Goal: Information Seeking & Learning: Learn about a topic

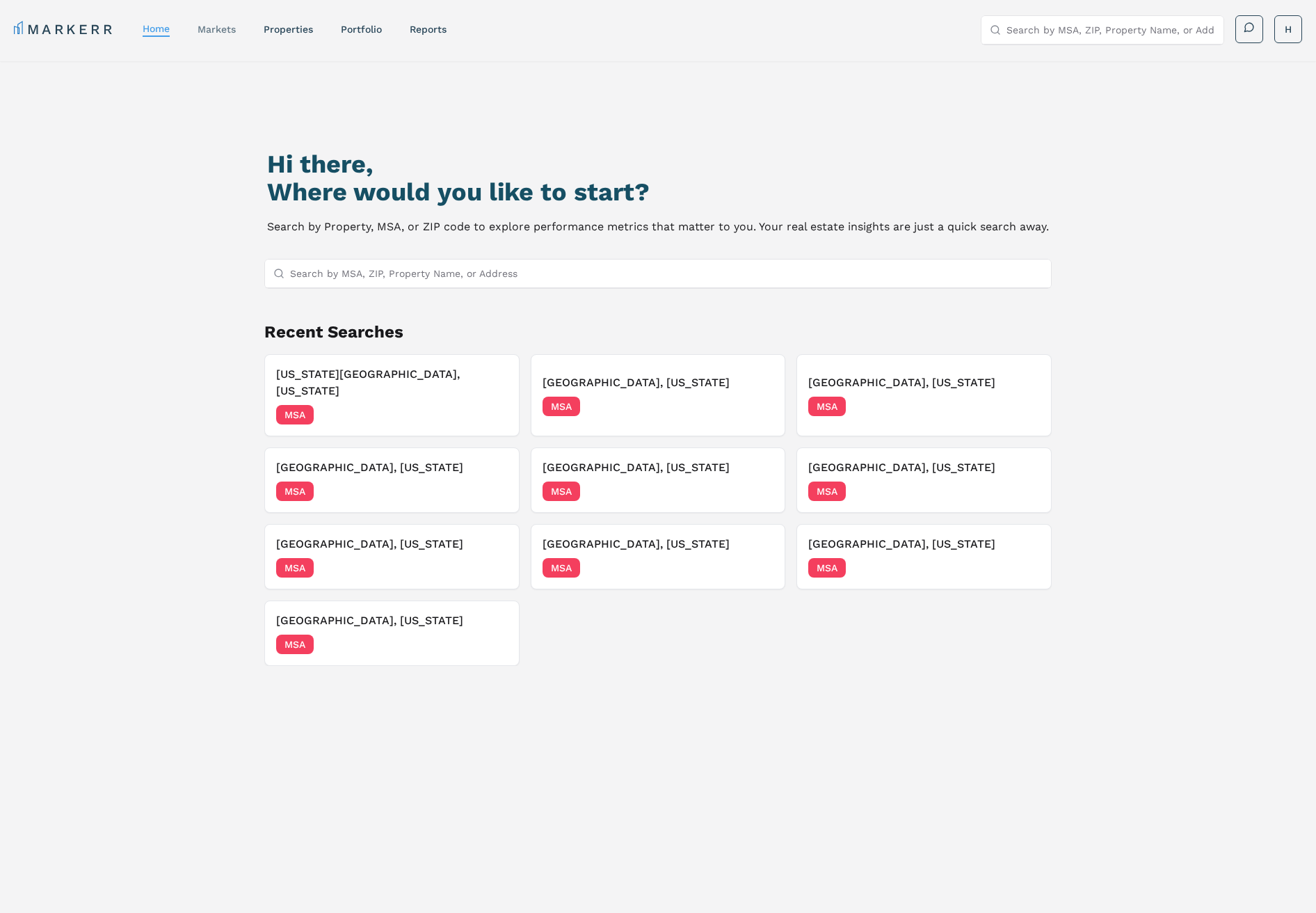
click at [207, 31] on link "markets" at bounding box center [217, 30] width 38 height 11
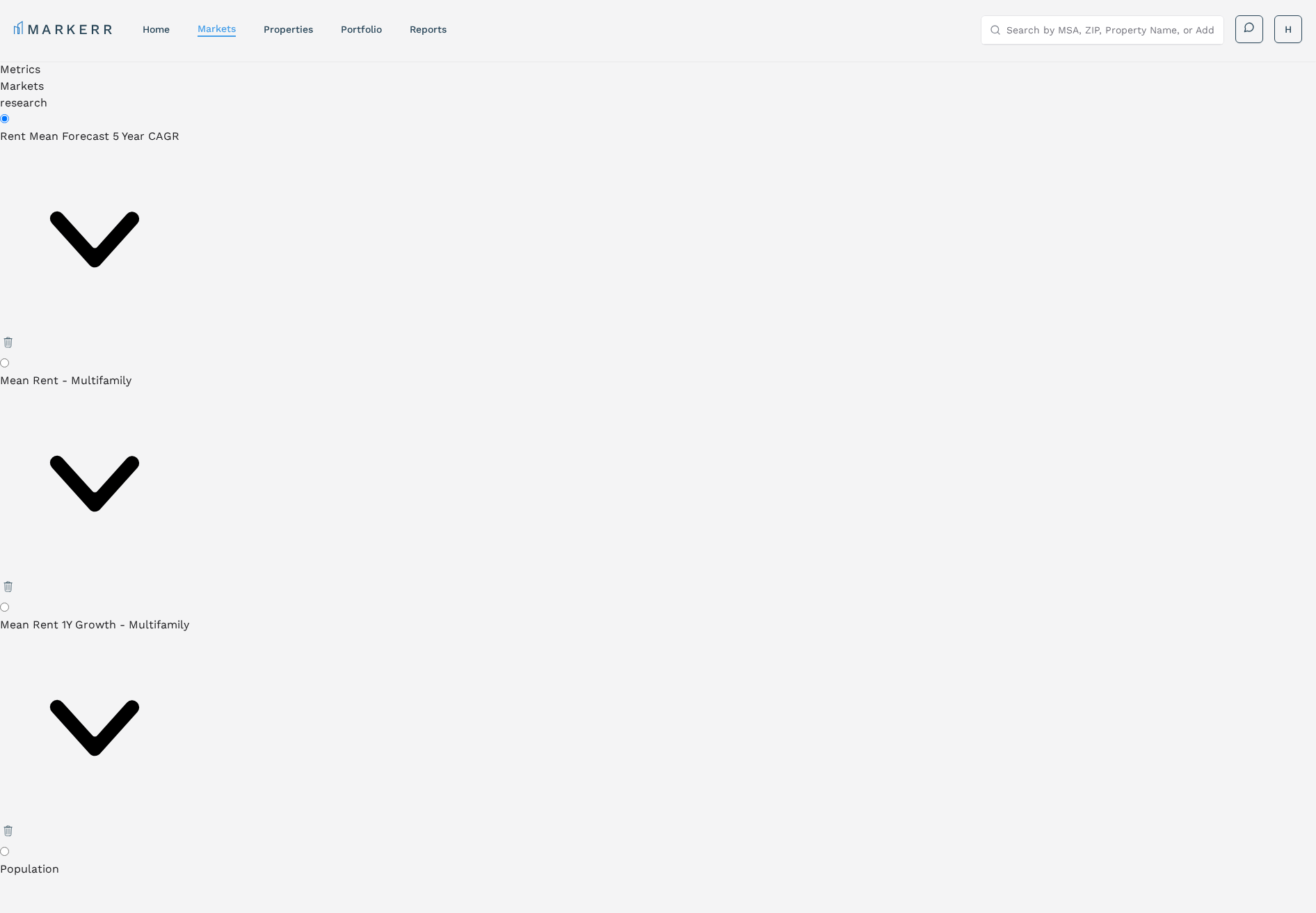
type input "i"
type input "Phil"
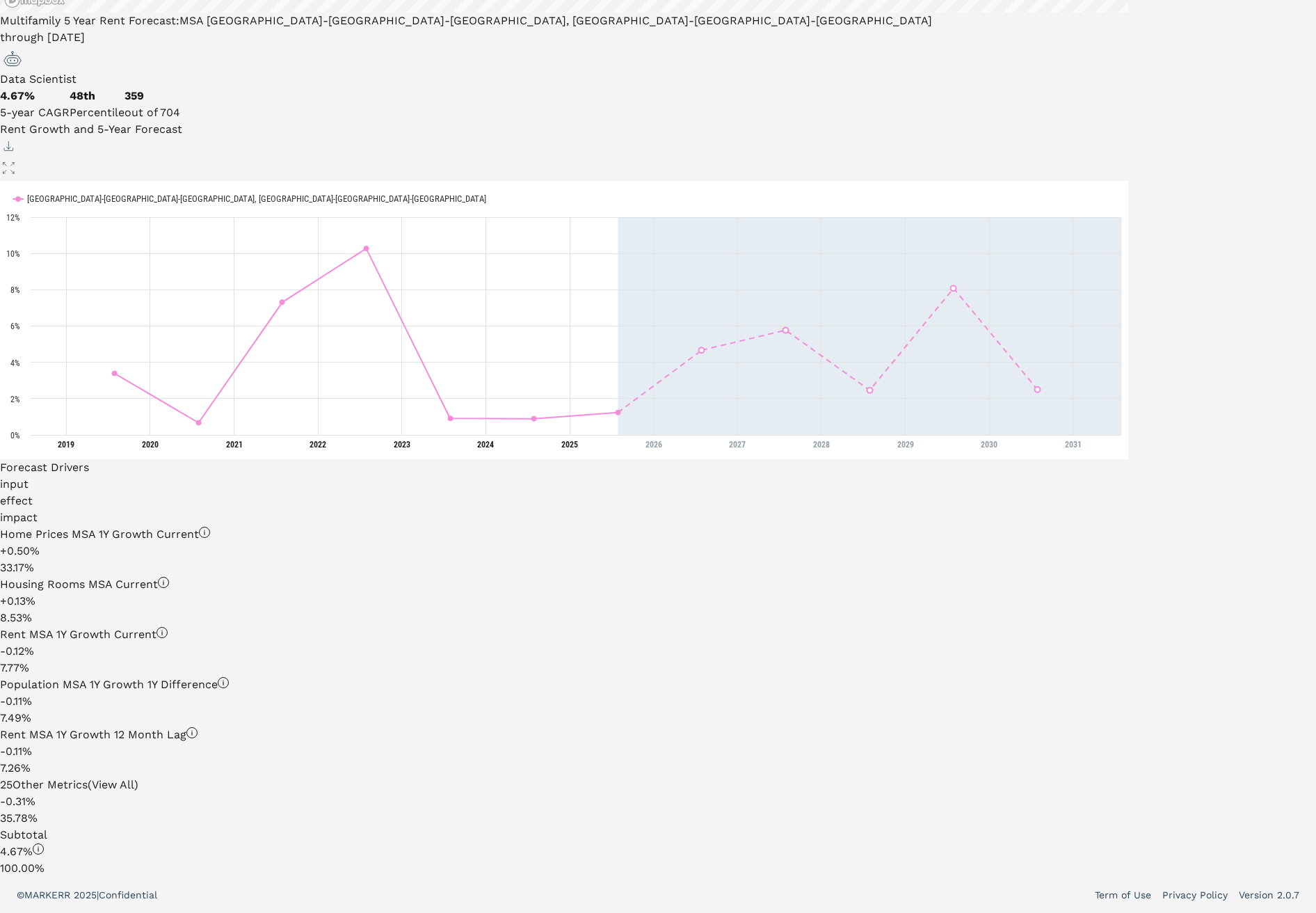
scroll to position [351, 0]
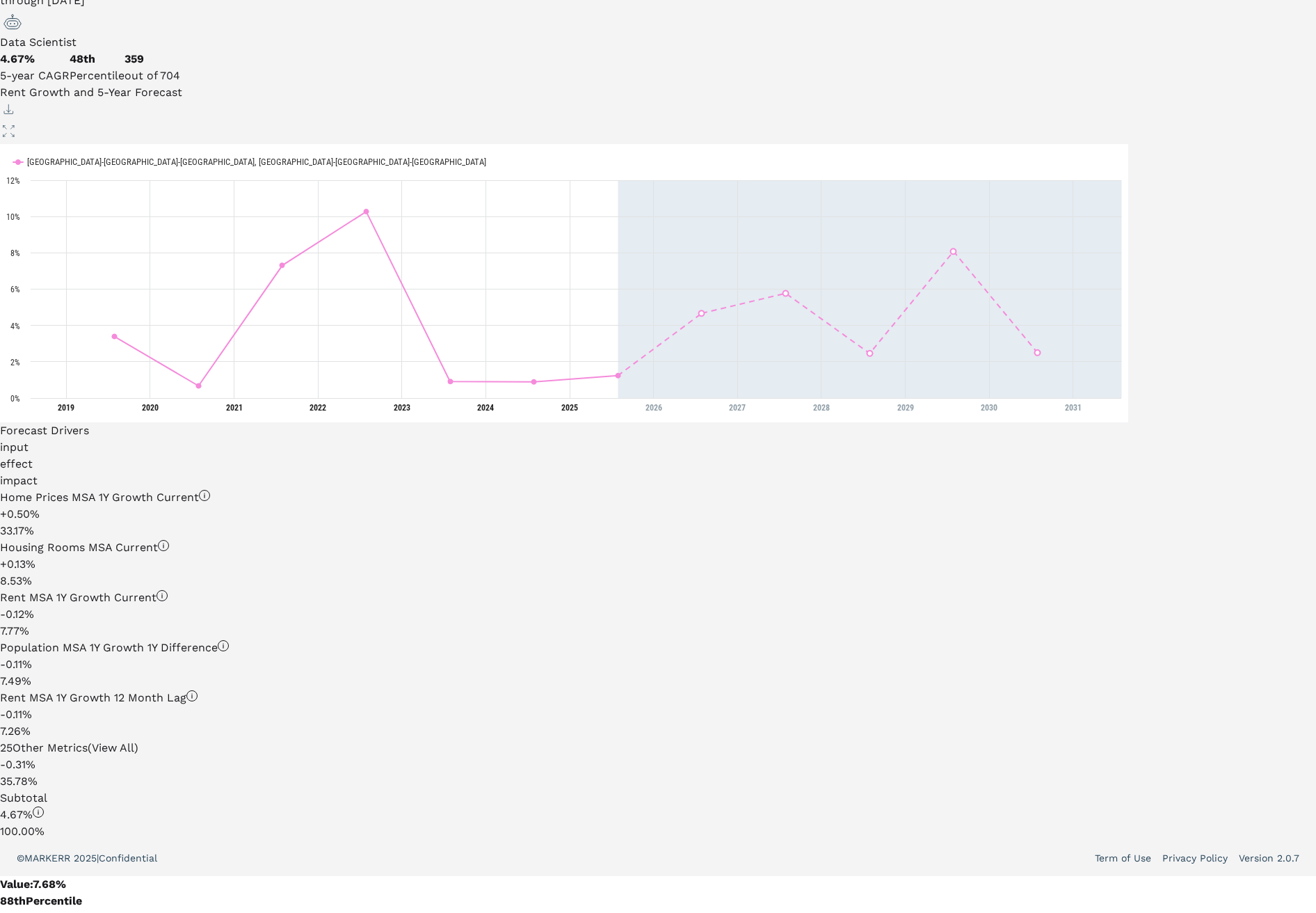
click at [210, 495] on icon at bounding box center [205, 495] width 11 height 11
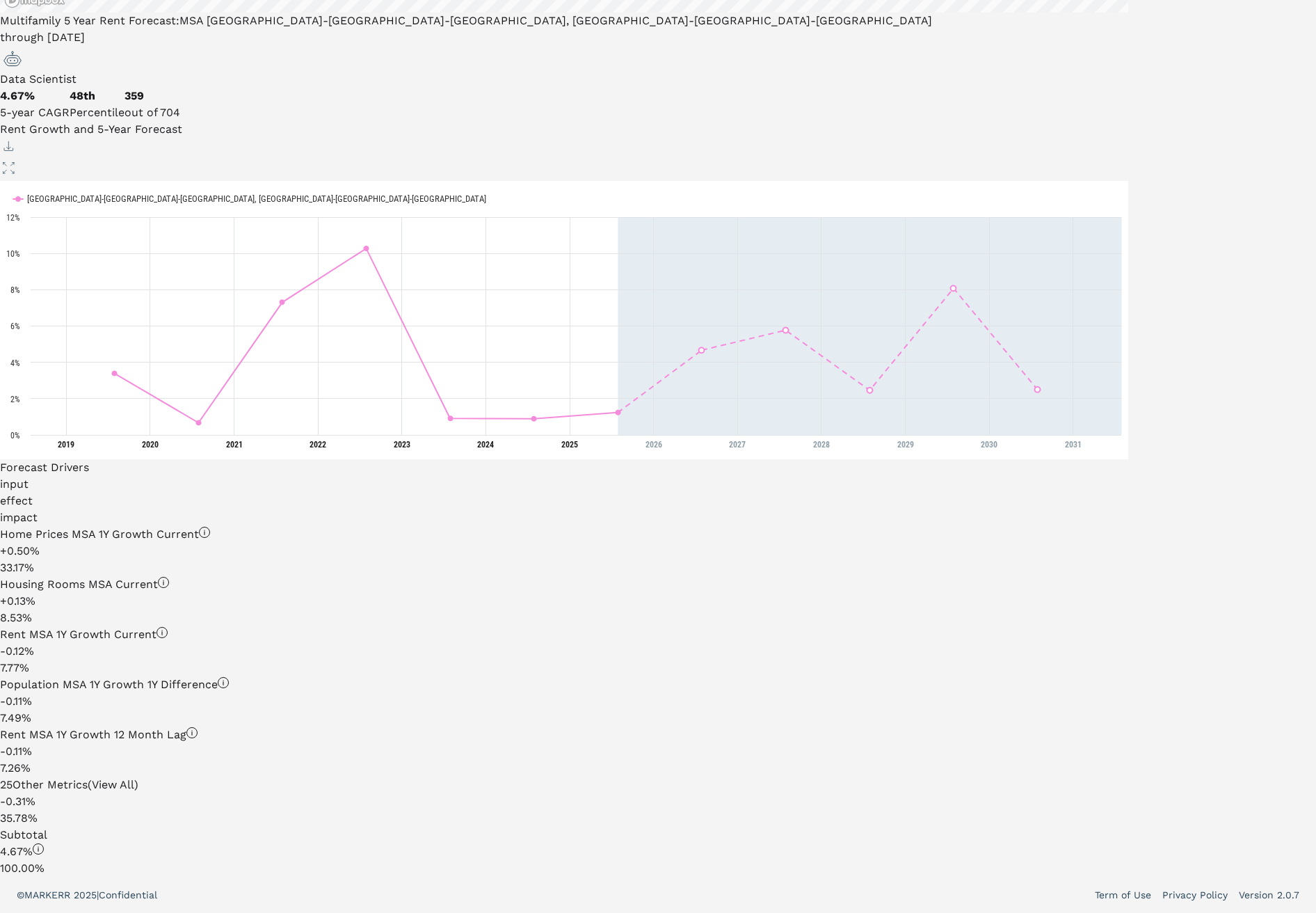
scroll to position [390, 0]
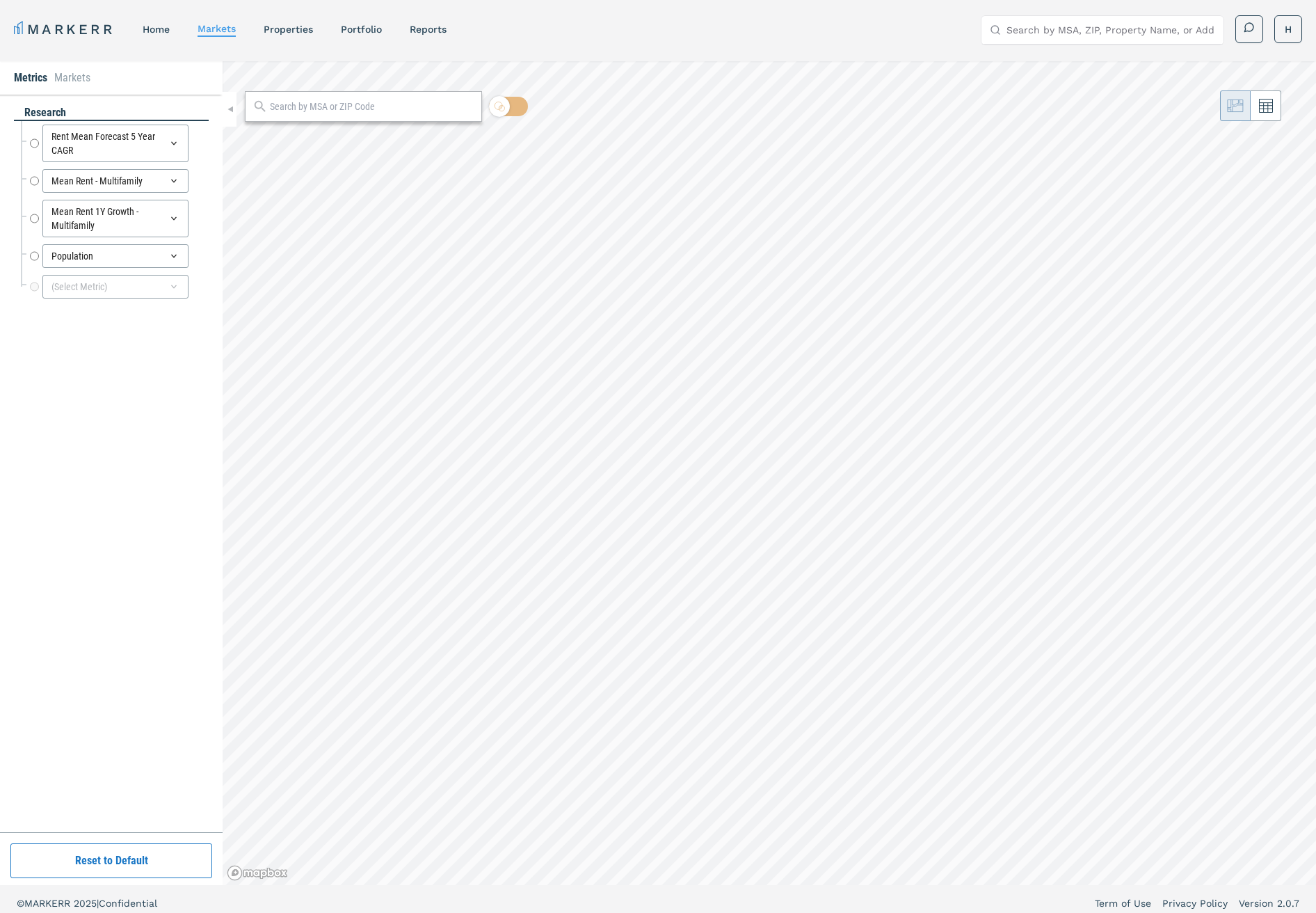
radio input "true"
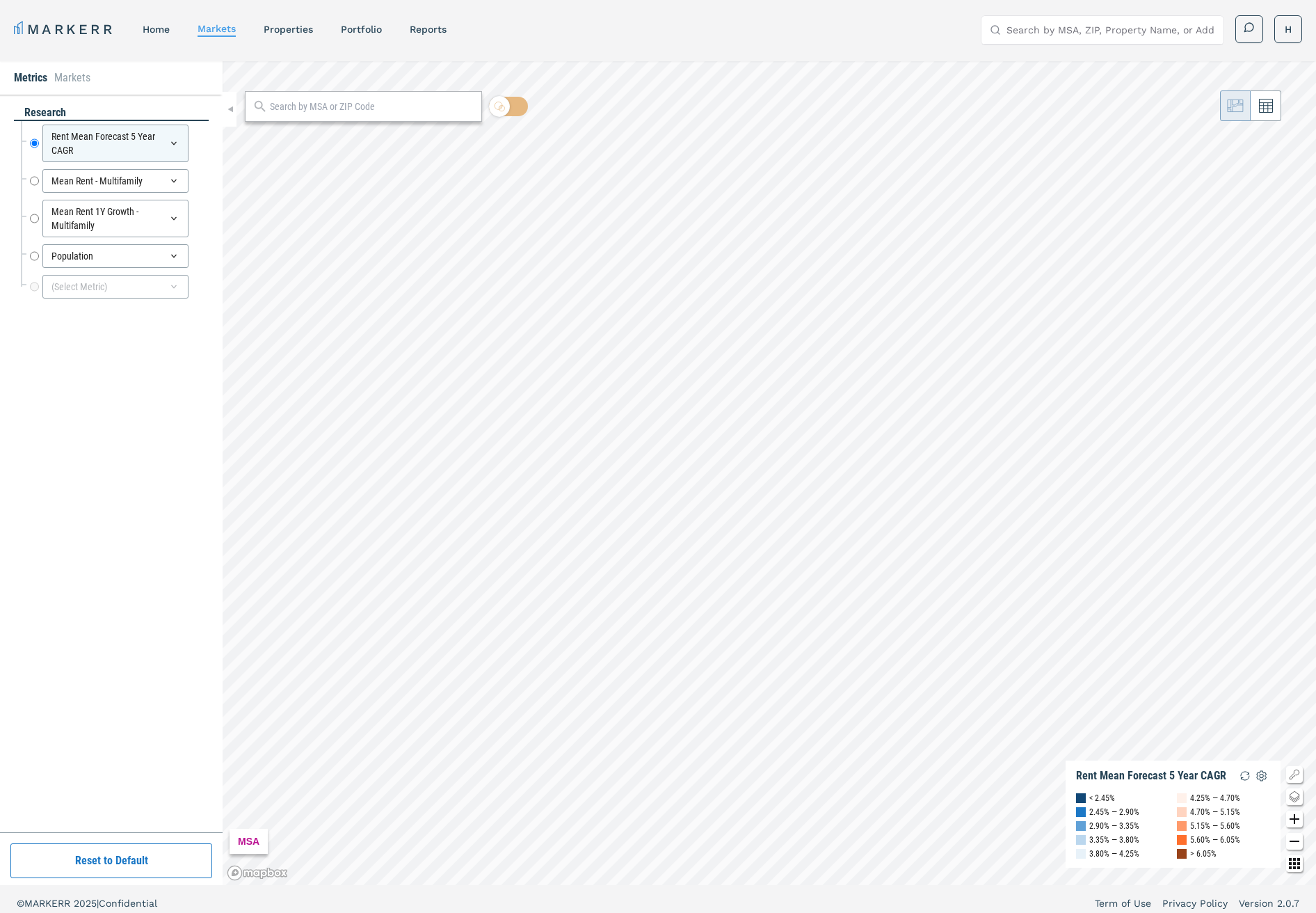
click at [366, 106] on input "text" at bounding box center [372, 106] width 204 height 15
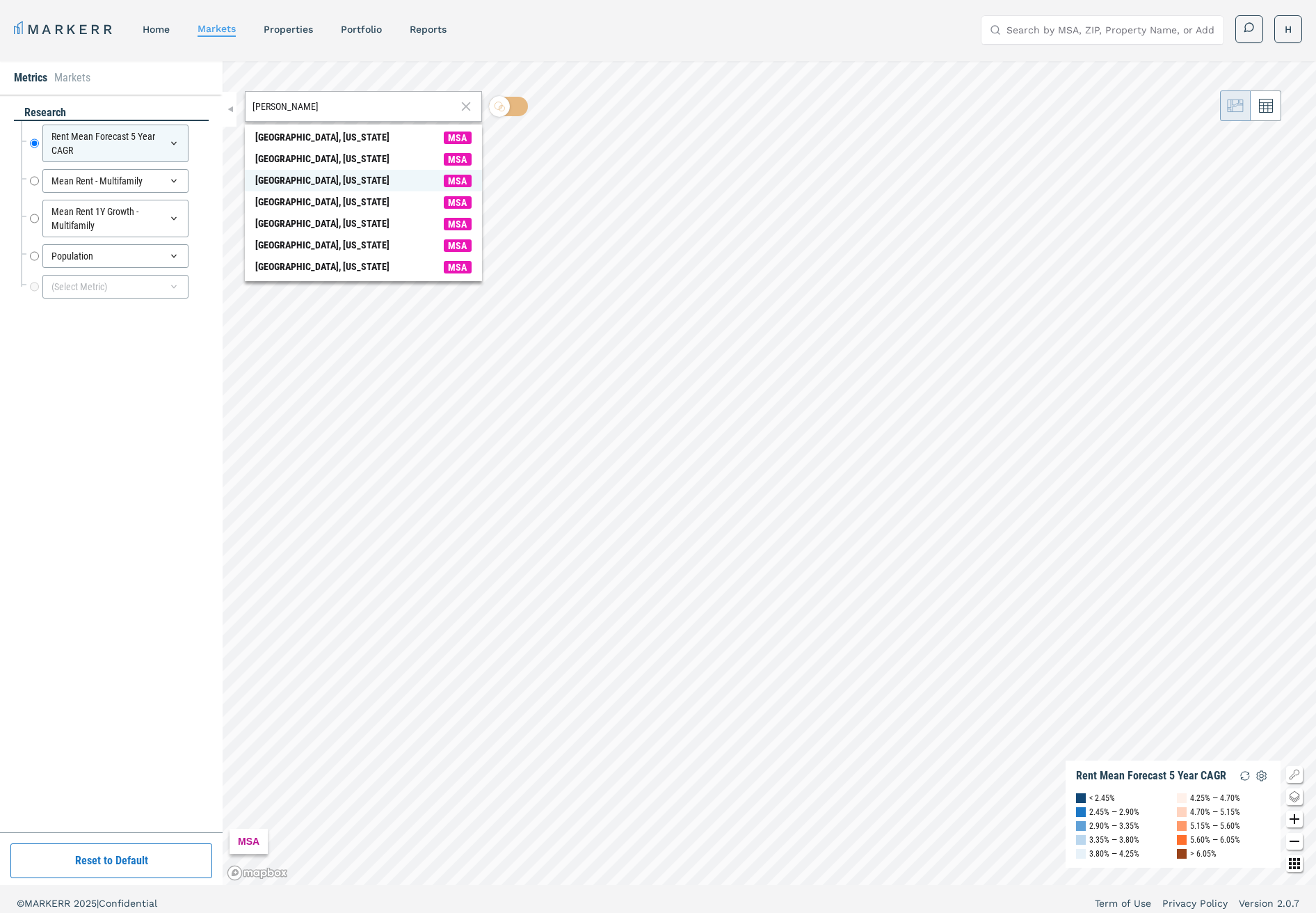
type input "pitts"
click at [314, 179] on div "Pittsburgh, Pennsylvania" at bounding box center [322, 180] width 134 height 15
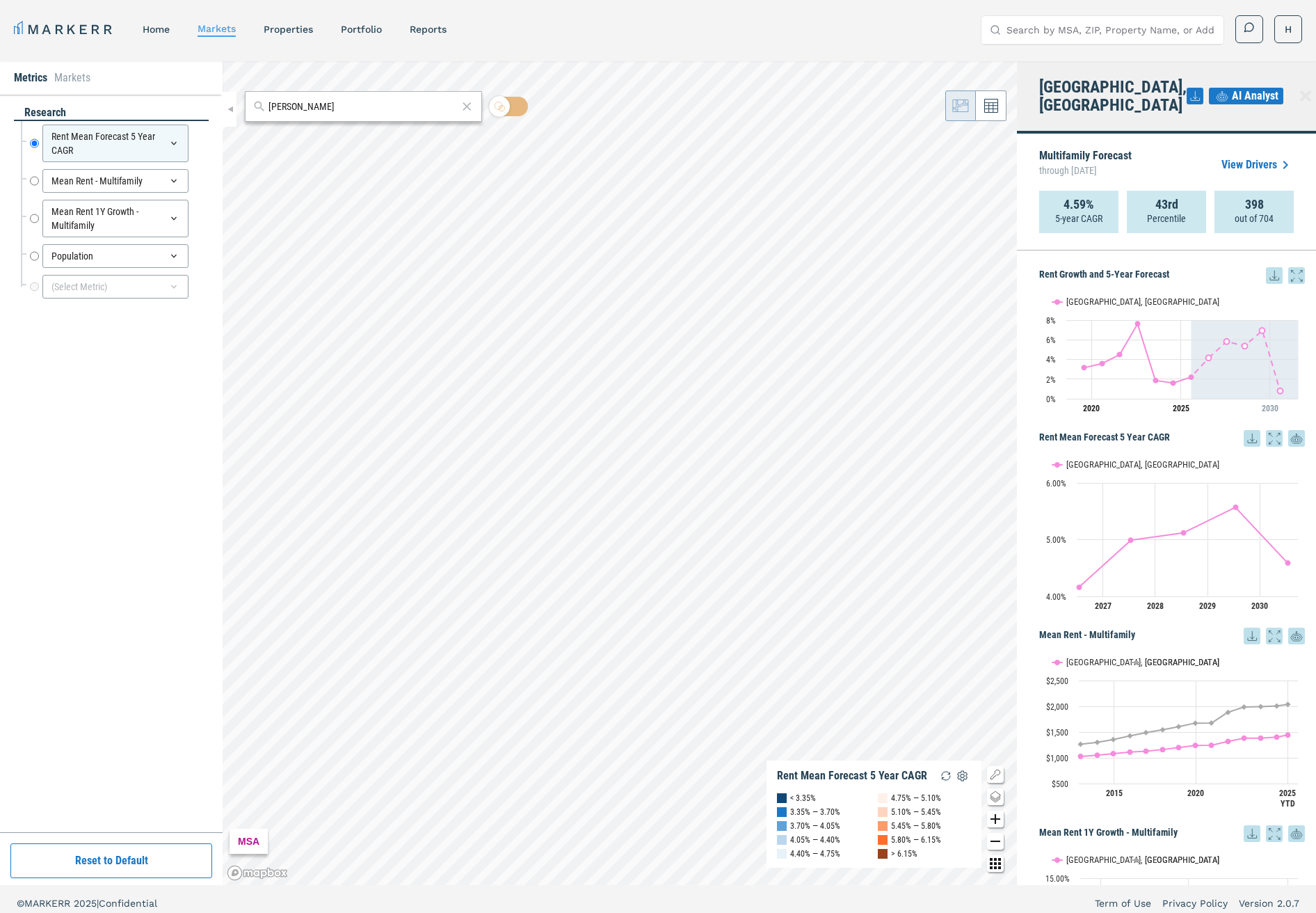
click at [1247, 157] on link "View Drivers" at bounding box center [1258, 165] width 72 height 17
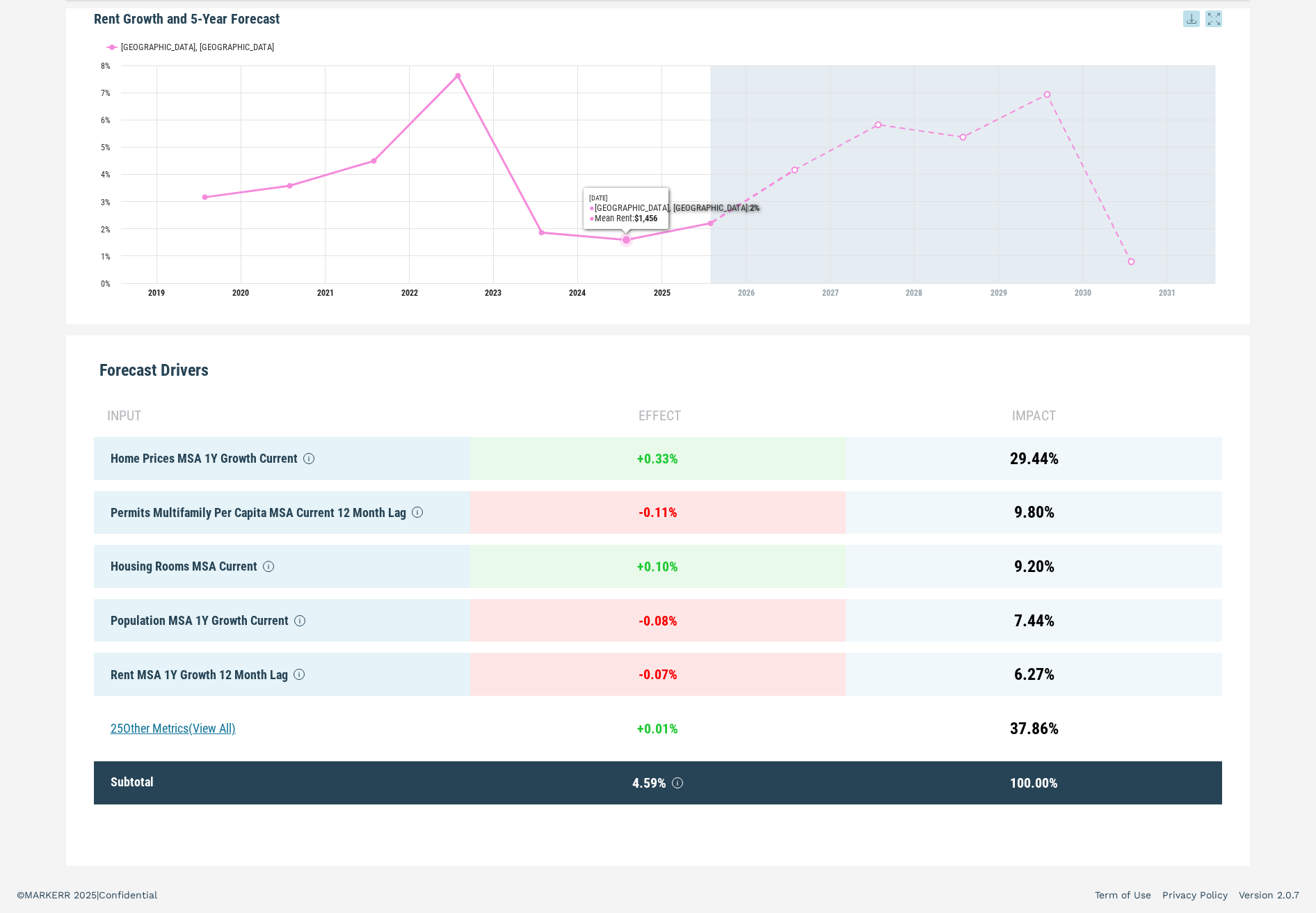
scroll to position [390, 0]
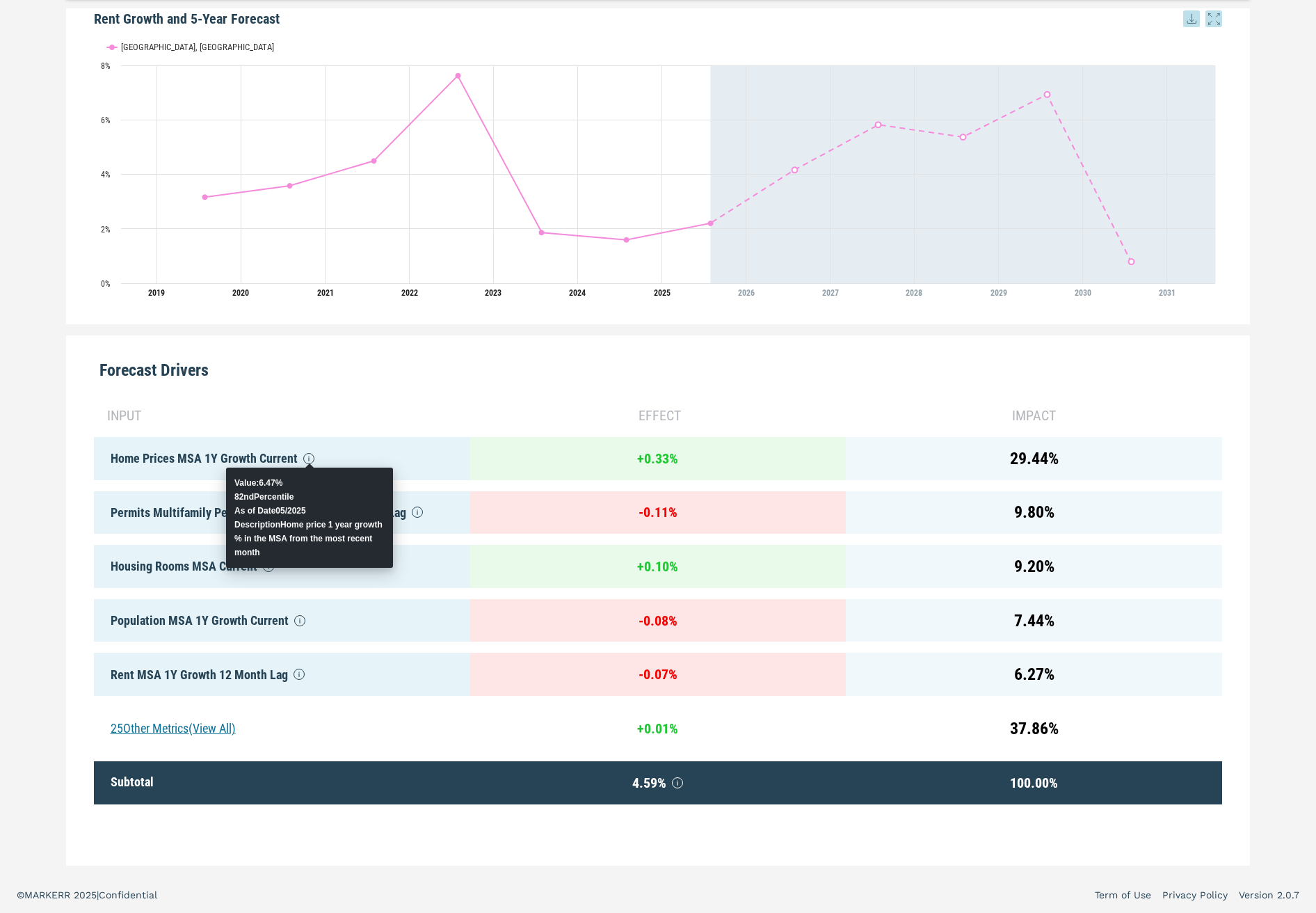
click at [305, 463] on icon at bounding box center [309, 459] width 11 height 11
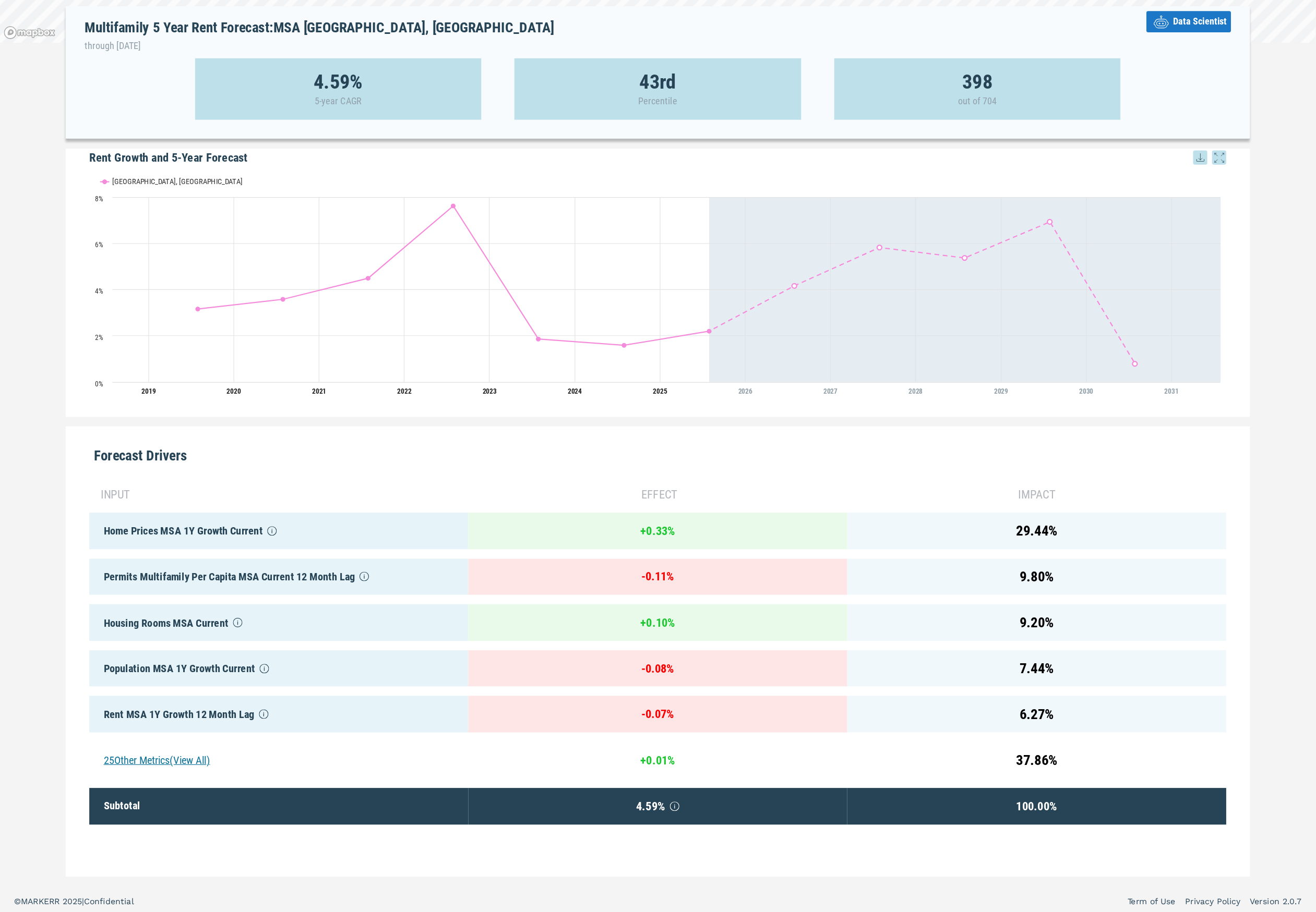
scroll to position [84, 0]
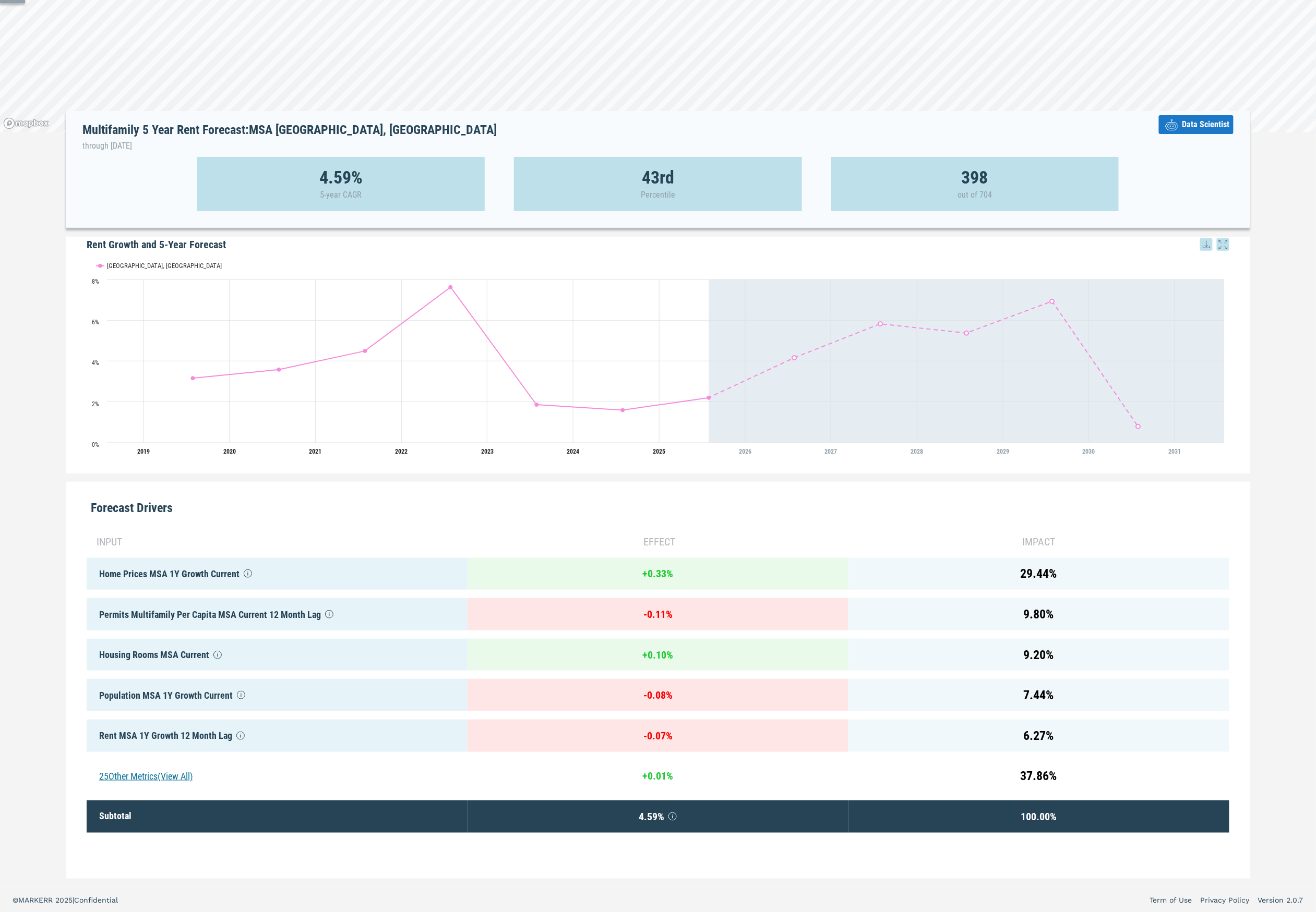
click at [223, 646] on div "Housing Rooms MSA Current" at bounding box center [277, 655] width 381 height 32
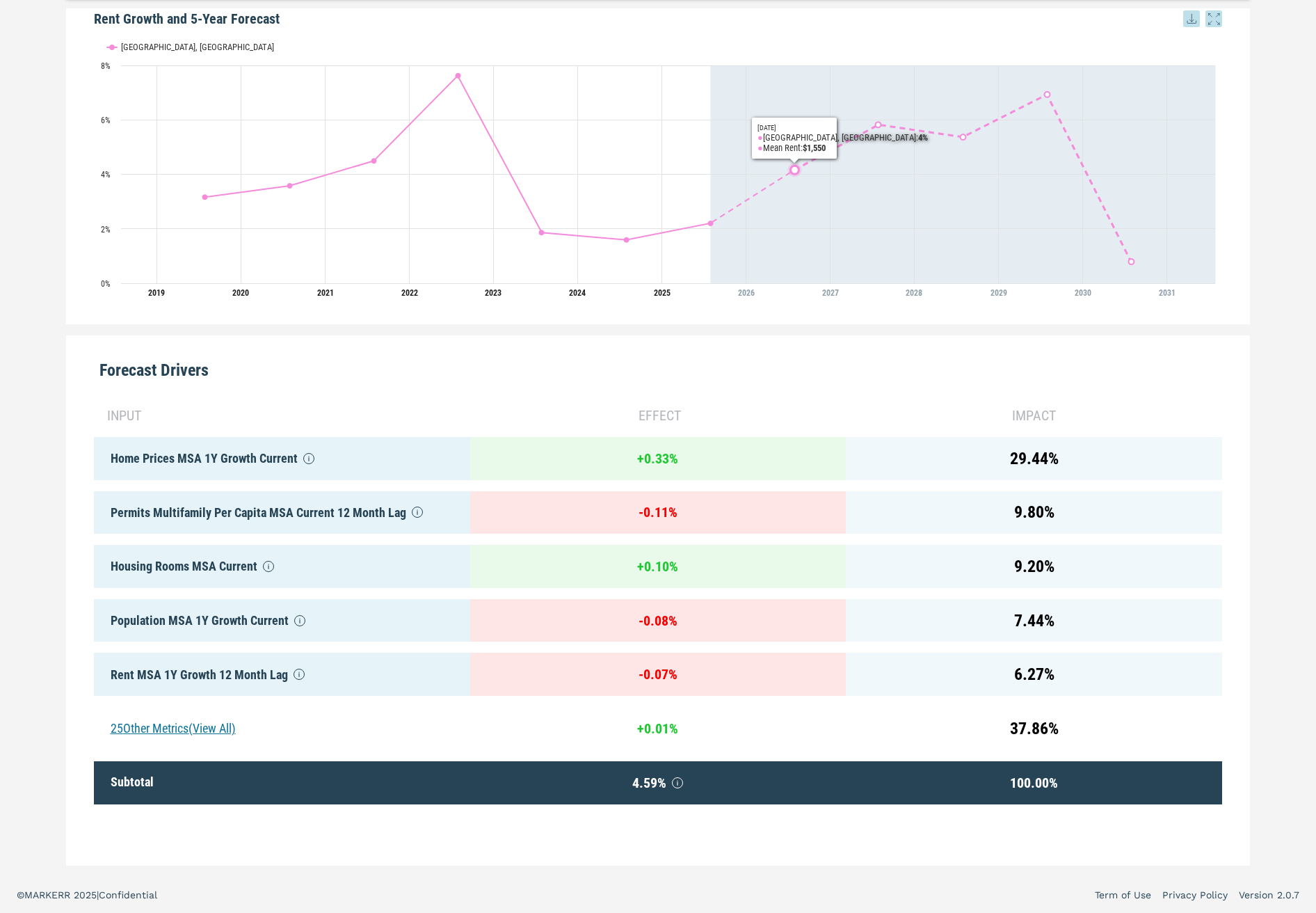
scroll to position [390, 0]
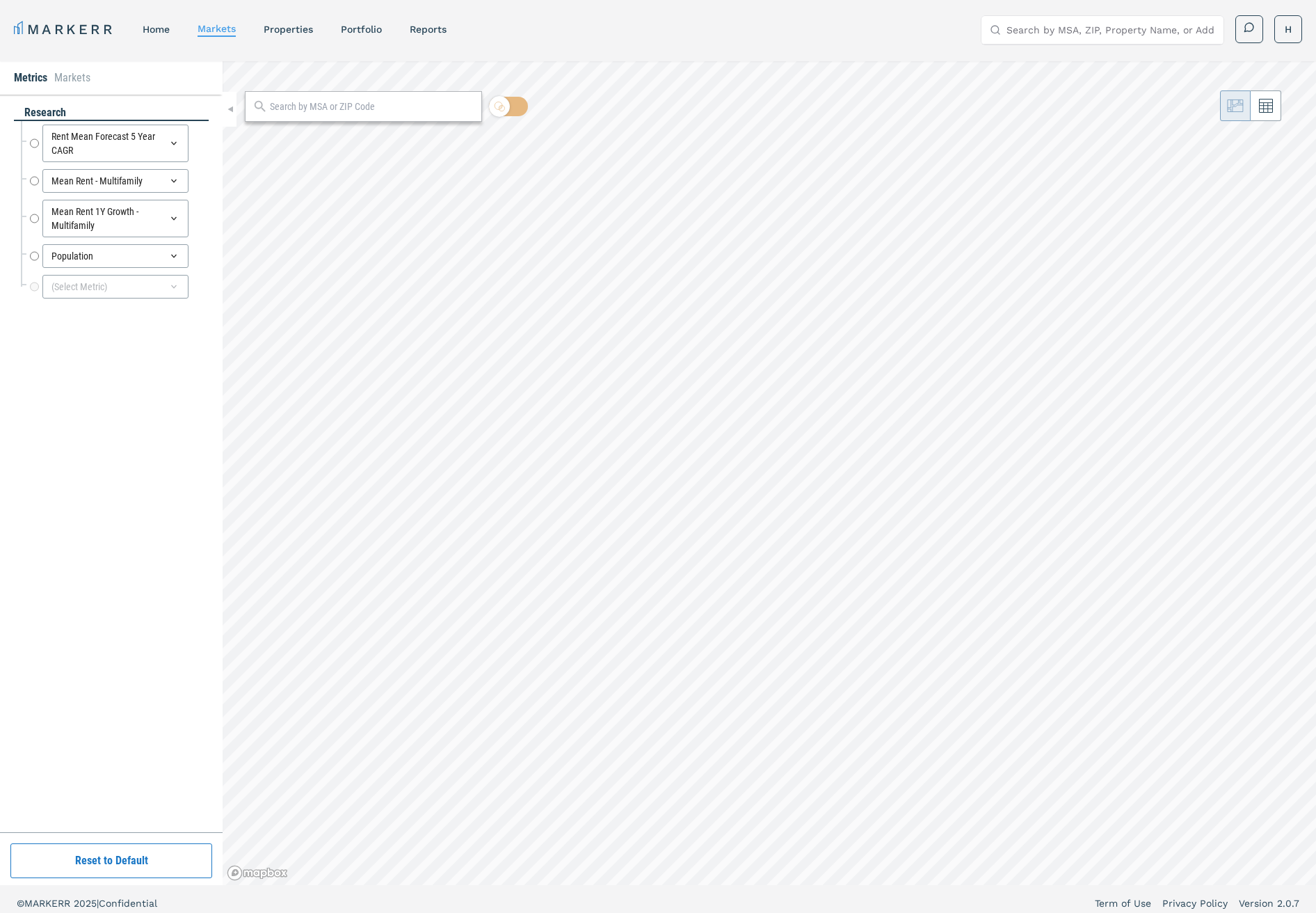
radio input "true"
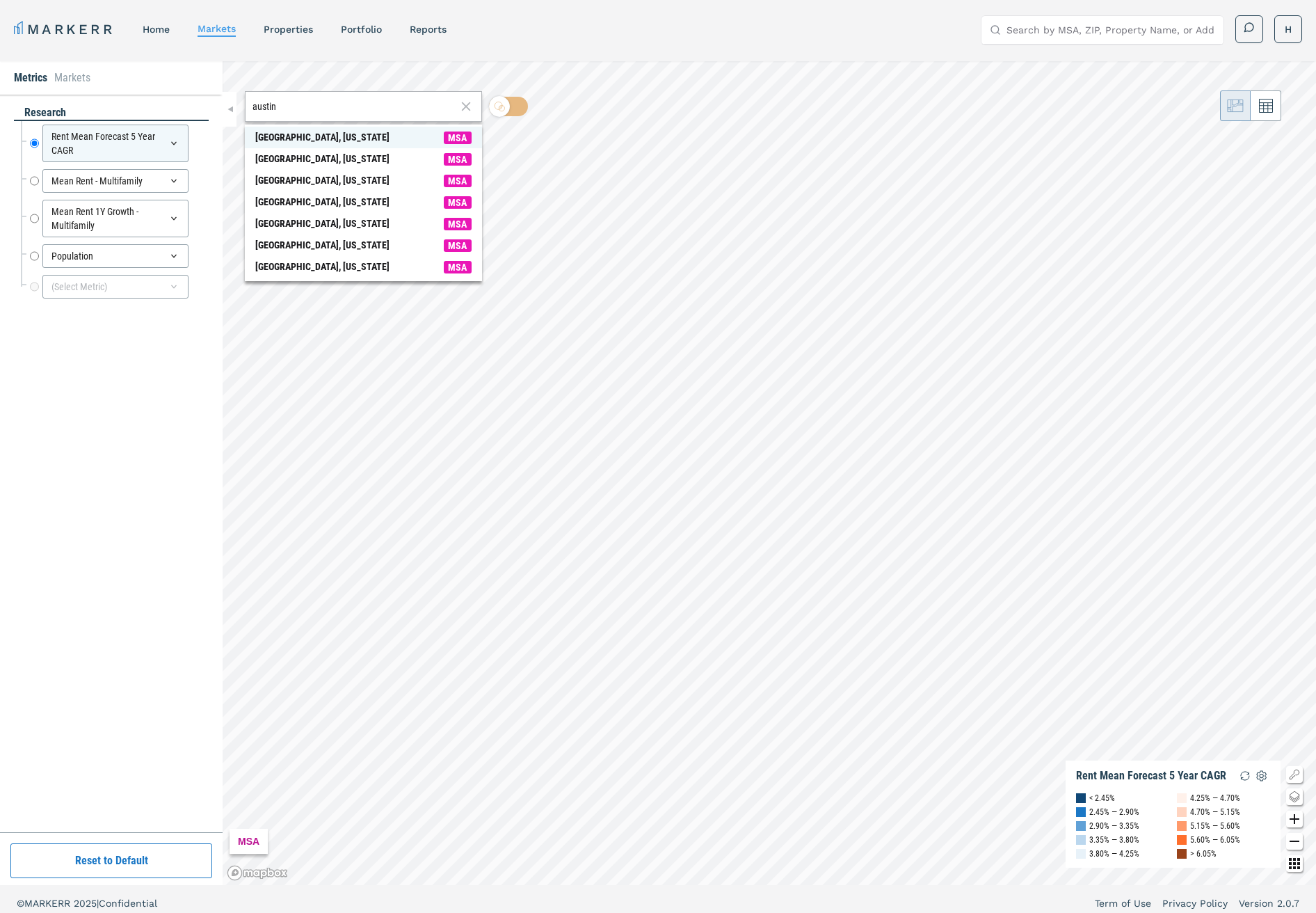
type input "austin"
click at [278, 141] on div "[GEOGRAPHIC_DATA], [US_STATE]" at bounding box center [322, 137] width 134 height 15
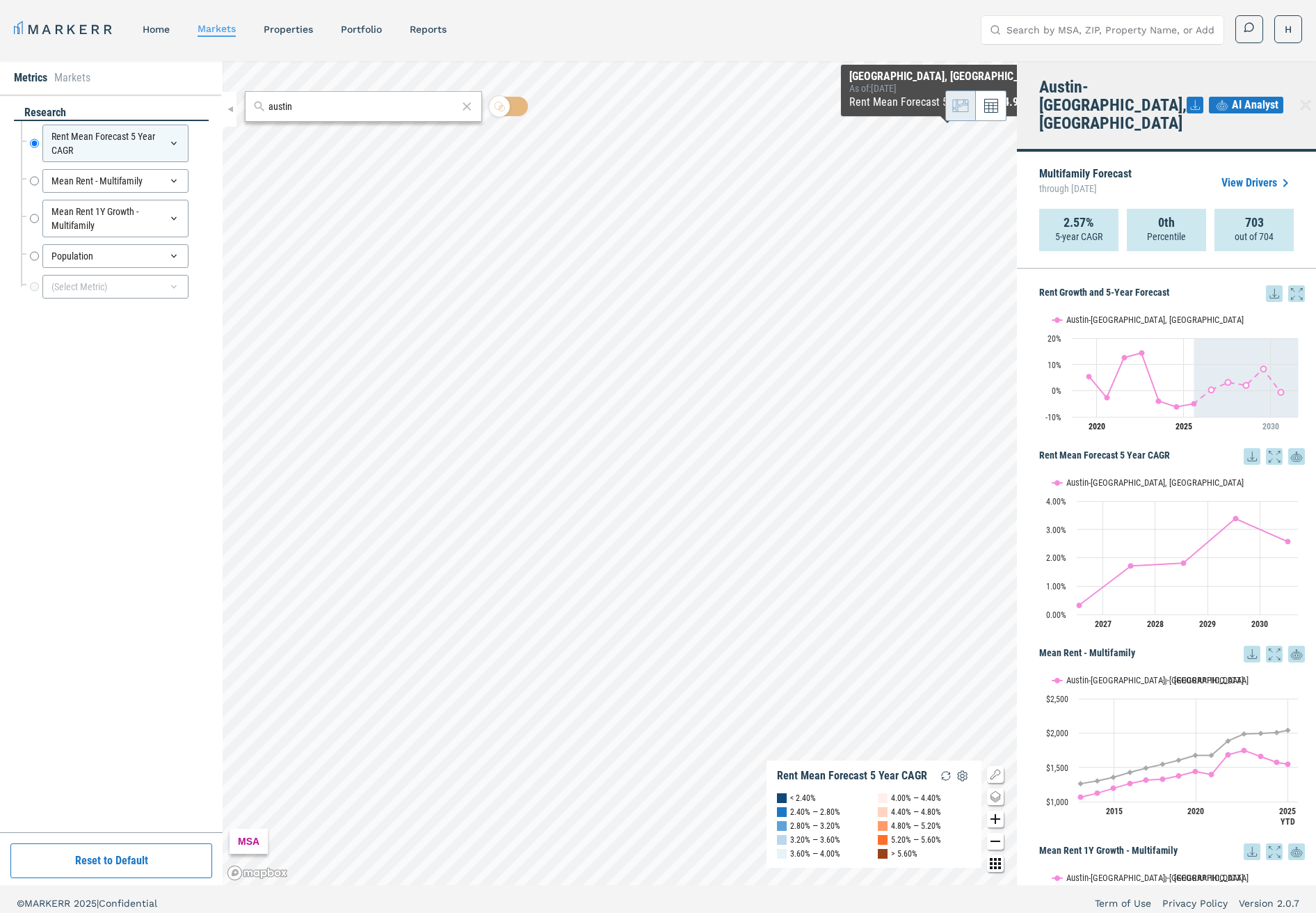
click at [1248, 174] on link "View Drivers" at bounding box center [1258, 183] width 72 height 17
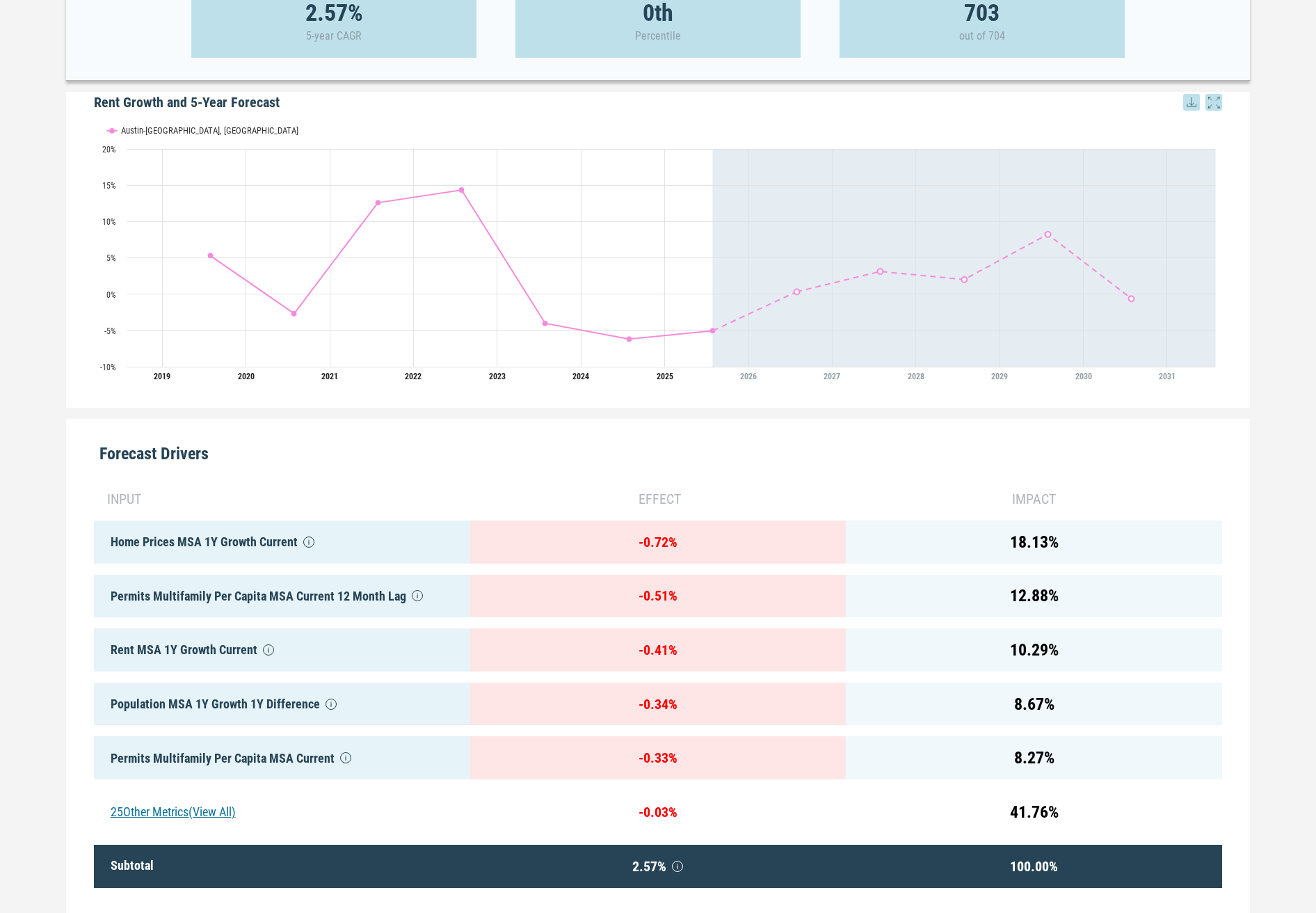
scroll to position [307, 0]
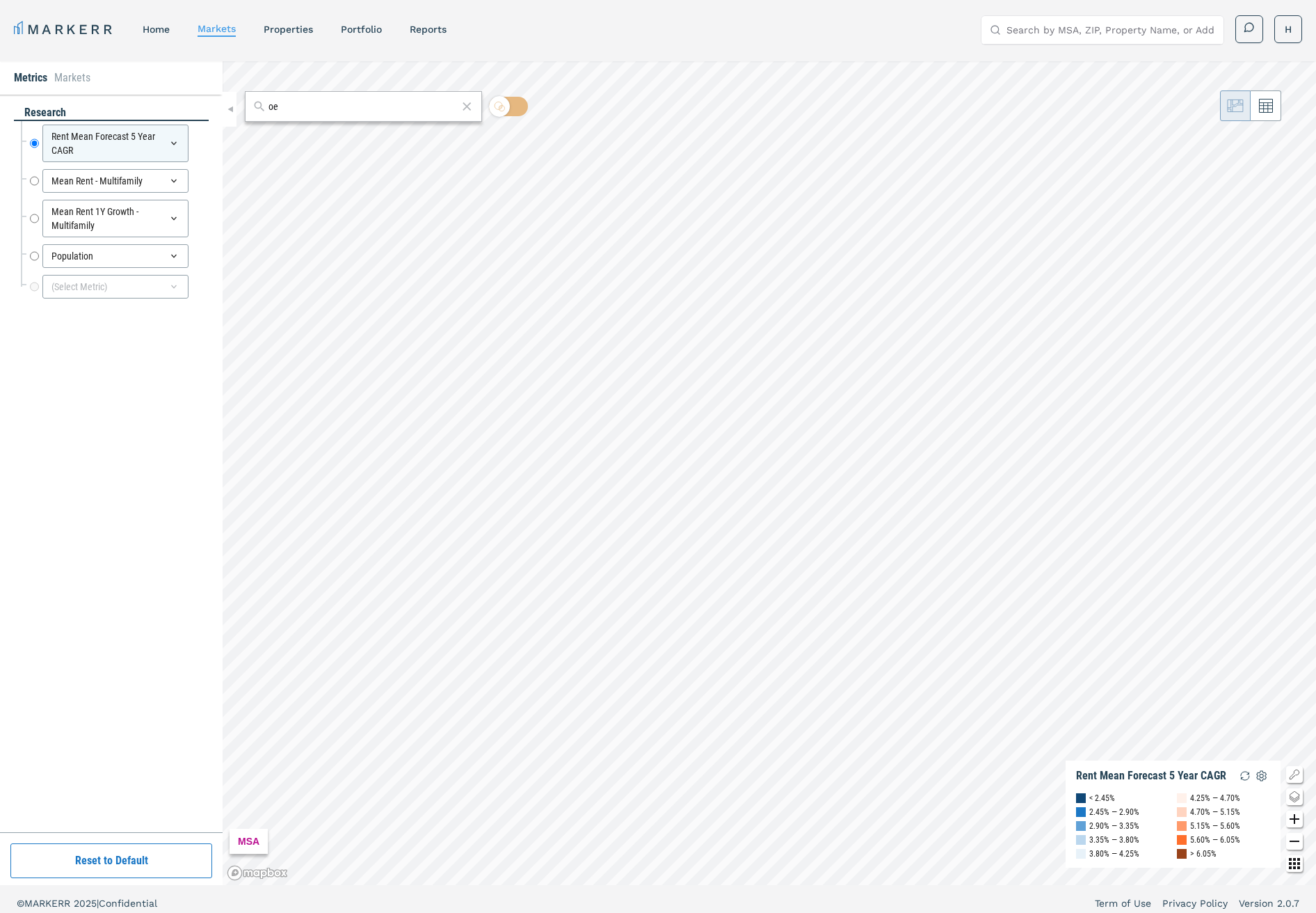
type input "o"
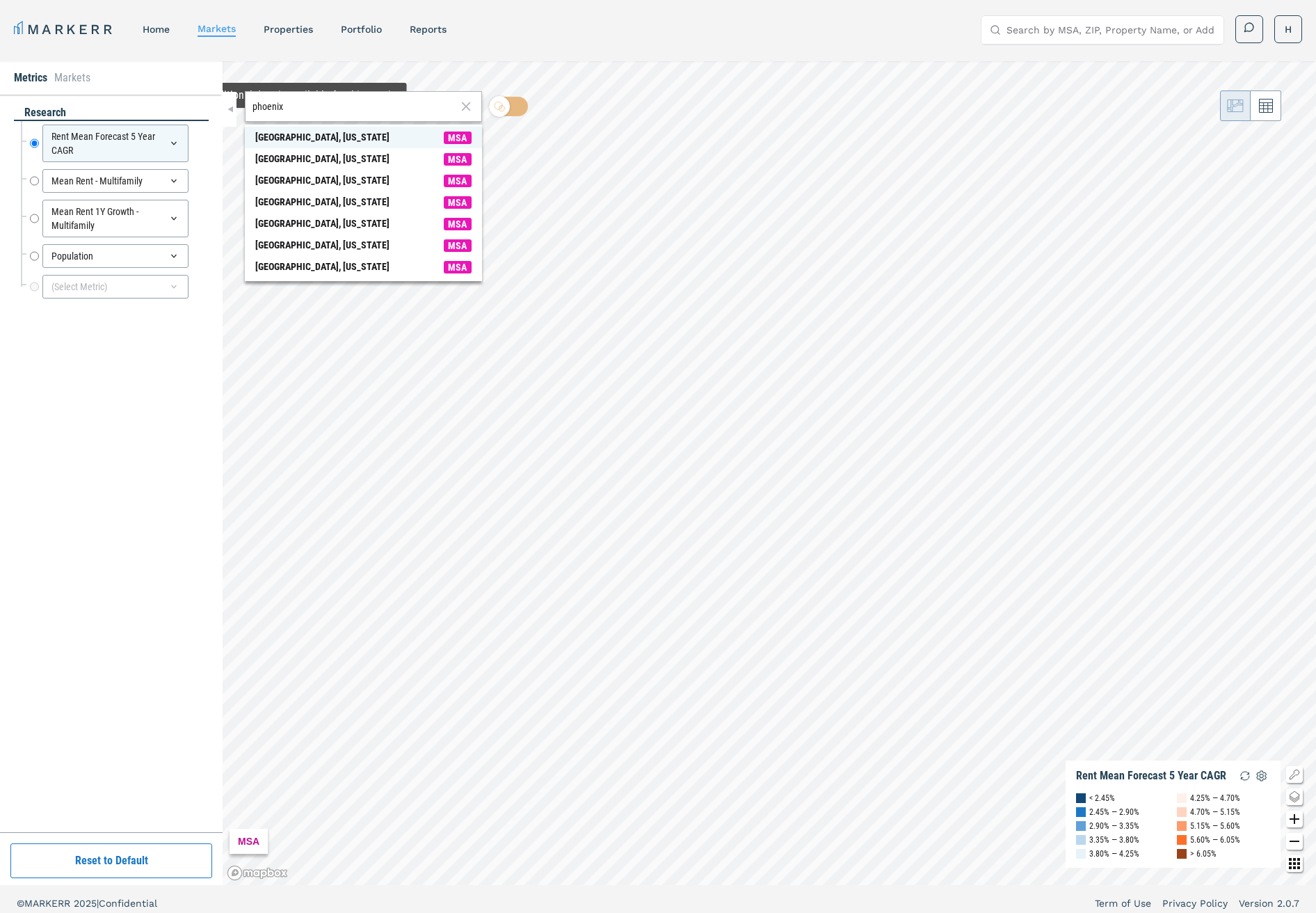
type input "phoenix"
click at [288, 141] on div "[GEOGRAPHIC_DATA], [US_STATE]" at bounding box center [322, 137] width 134 height 15
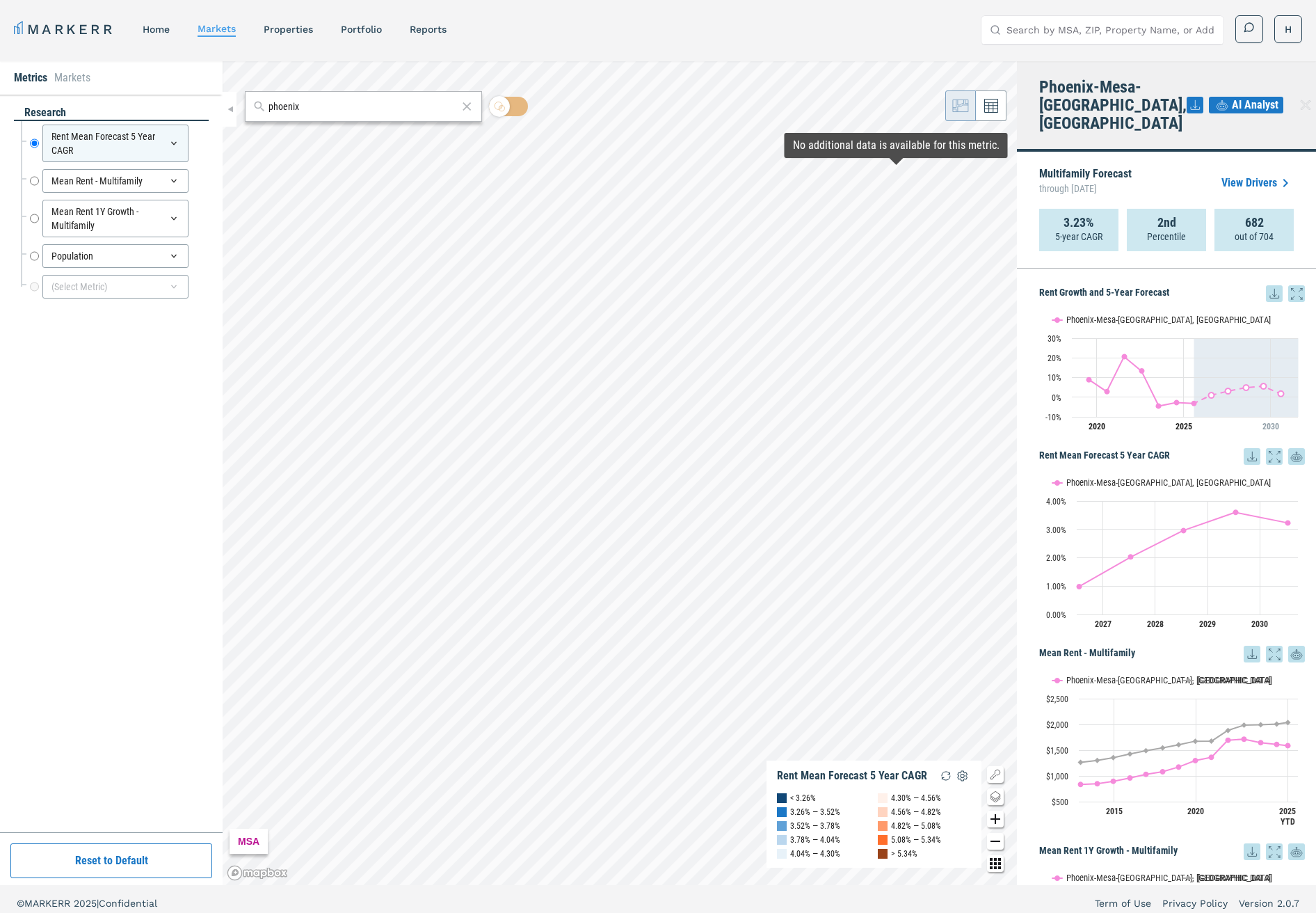
click at [1248, 174] on link "View Drivers" at bounding box center [1258, 183] width 72 height 17
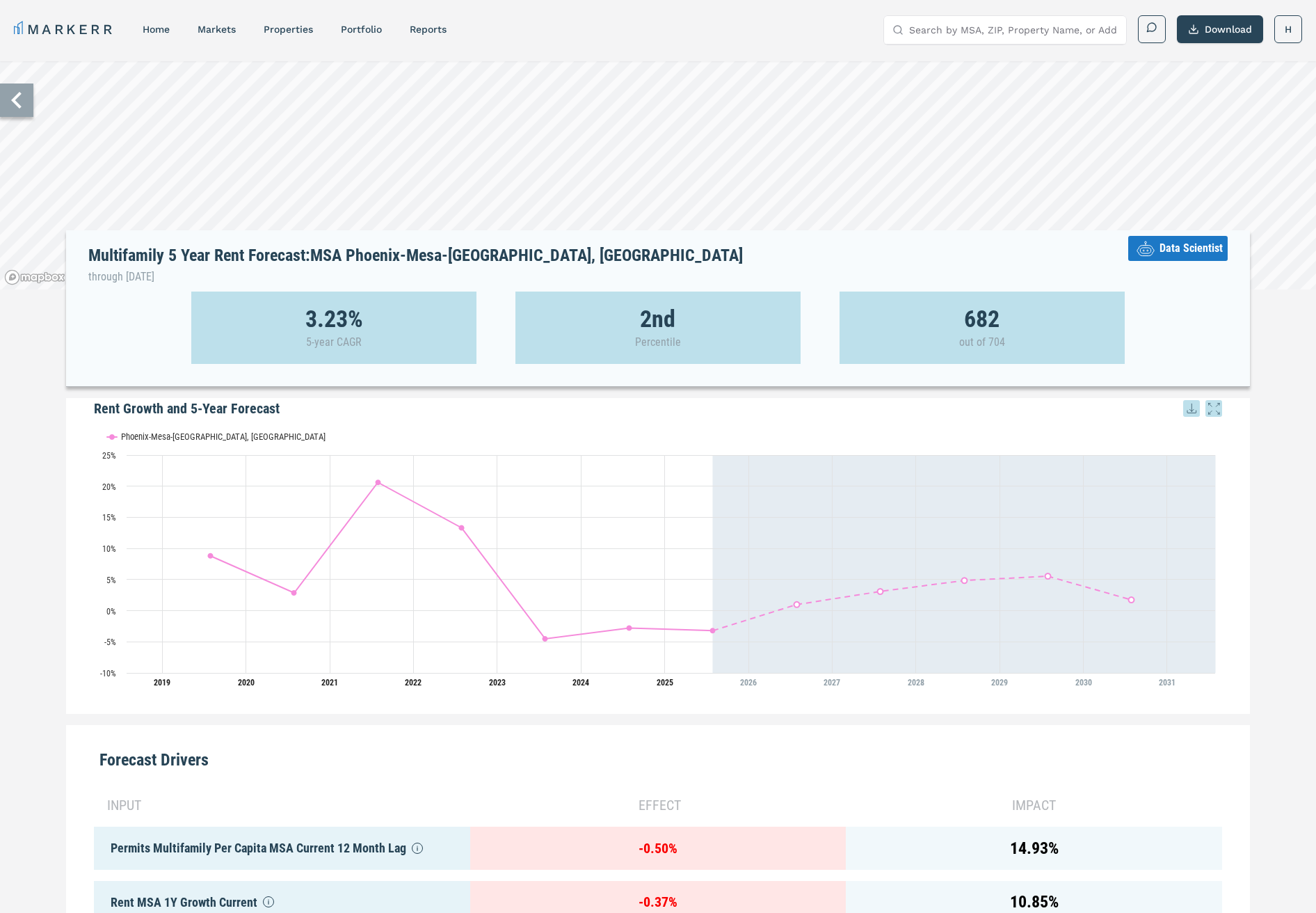
click at [16, 100] on icon at bounding box center [16, 100] width 33 height 33
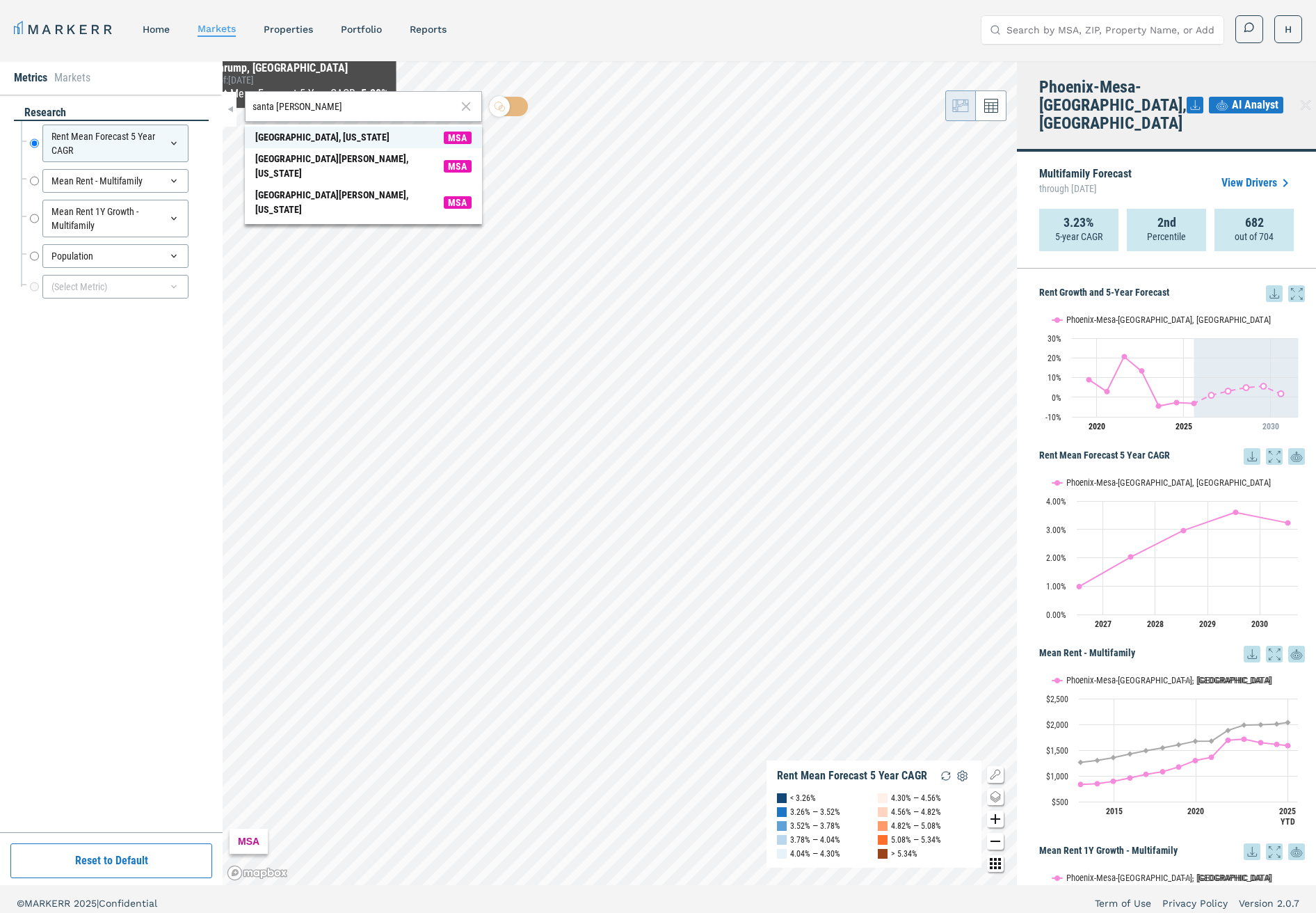
type input "santa [PERSON_NAME]"
click at [300, 132] on div "[GEOGRAPHIC_DATA], [US_STATE]" at bounding box center [322, 137] width 134 height 15
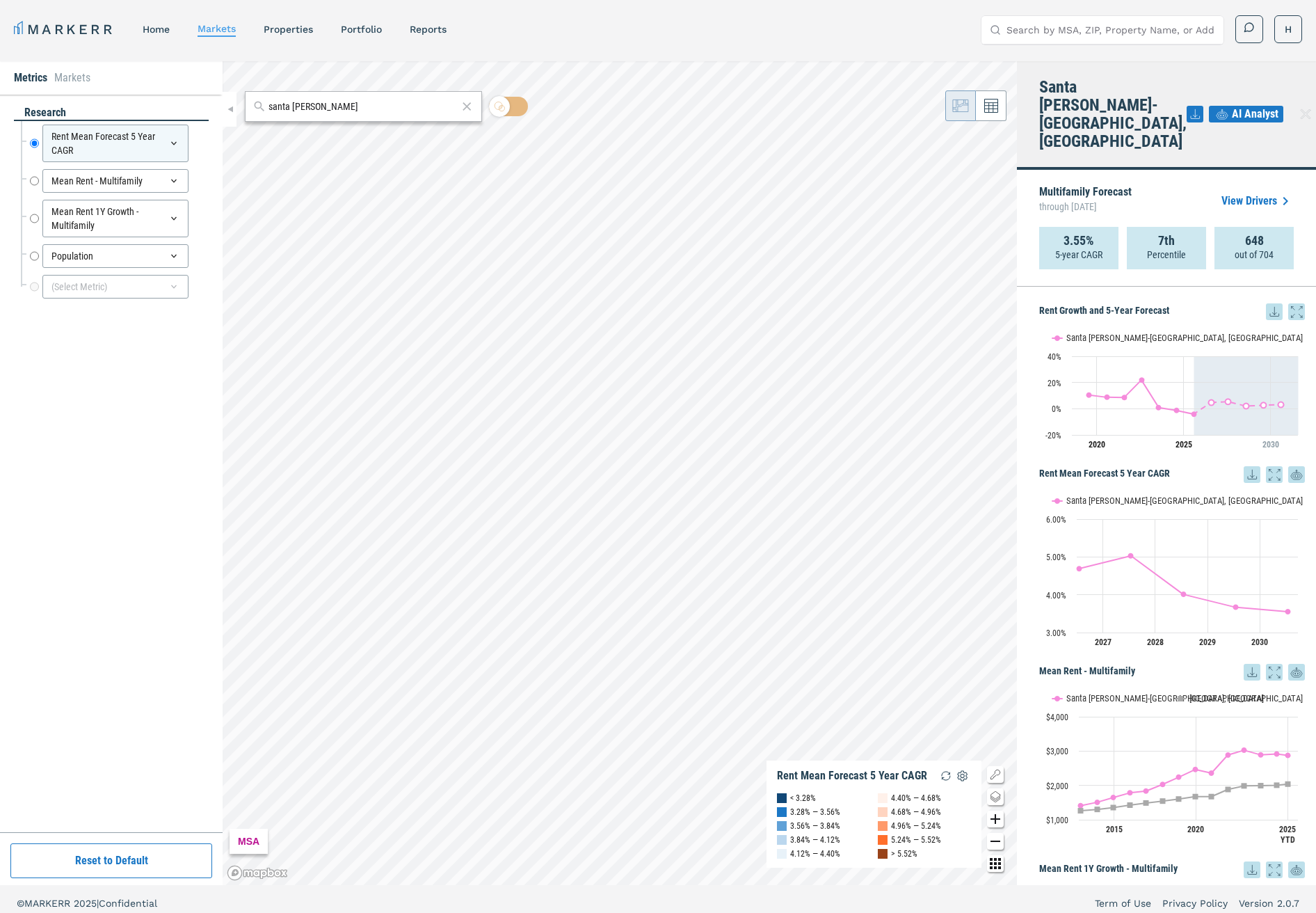
click at [1253, 193] on link "View Drivers" at bounding box center [1258, 201] width 72 height 17
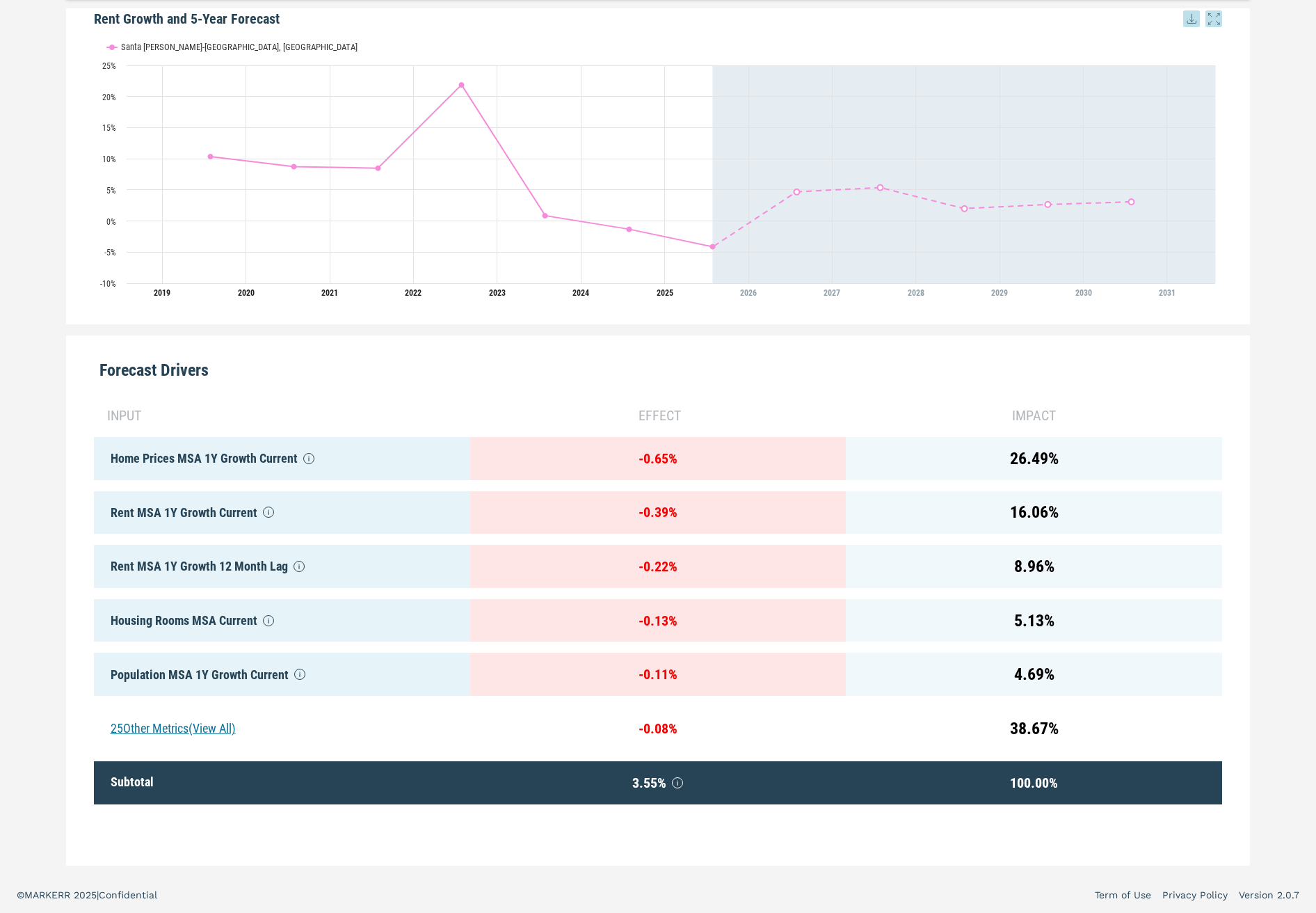
scroll to position [390, 0]
